Goal: Book appointment/travel/reservation

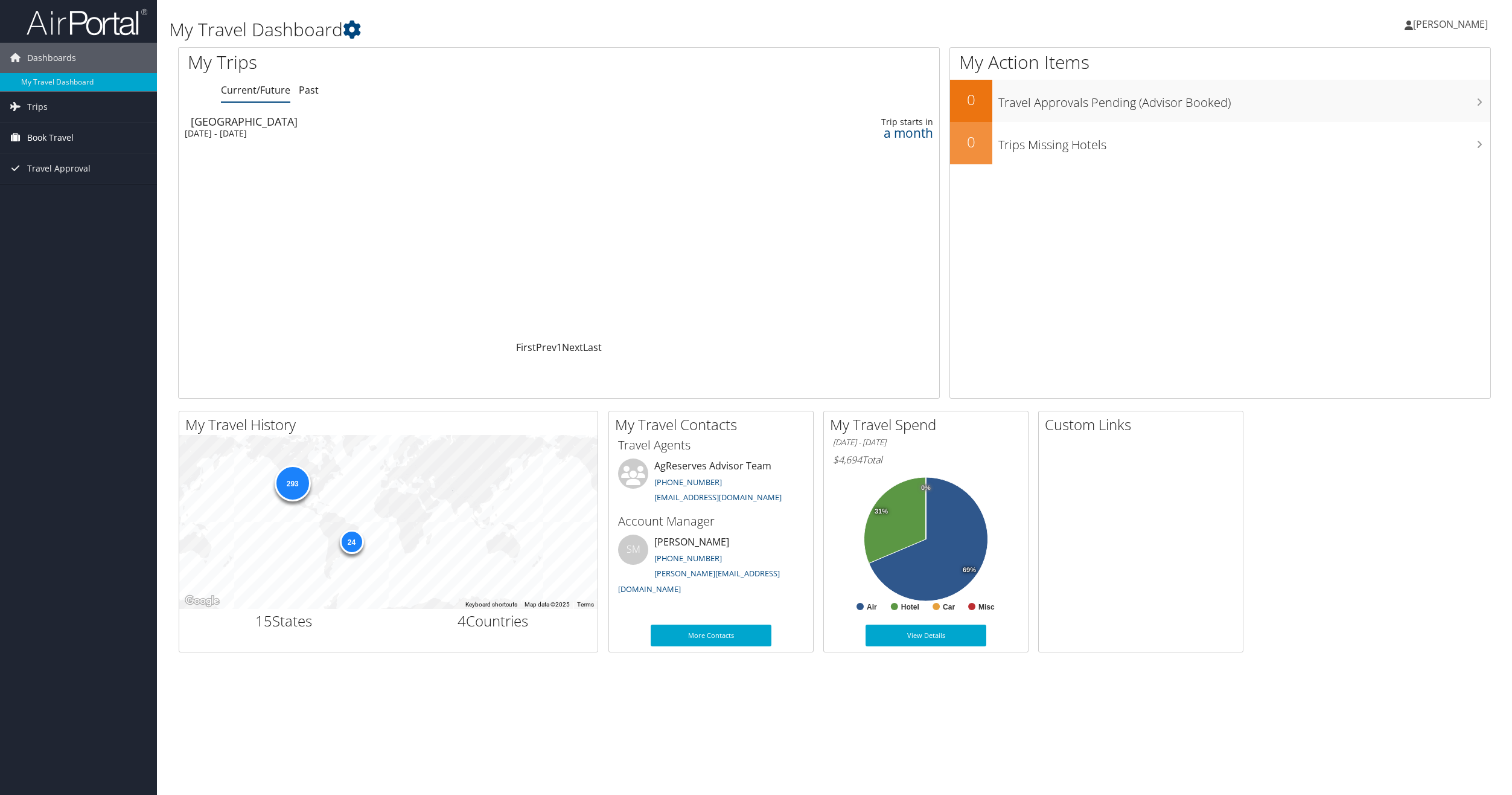
click at [42, 129] on span "Book Travel" at bounding box center [50, 137] width 47 height 30
click at [44, 191] on link "Book/Manage Online Trips" at bounding box center [78, 198] width 157 height 18
